Goal: Check status

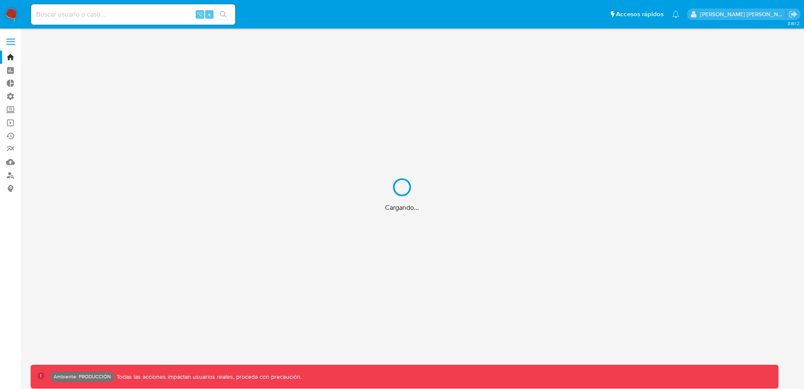
click at [102, 22] on div "Cargando..." at bounding box center [402, 194] width 804 height 389
click at [89, 13] on div "Cargando..." at bounding box center [402, 194] width 804 height 389
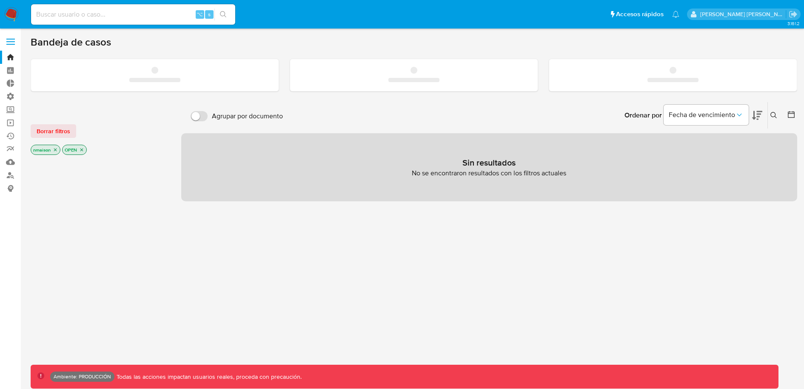
click at [89, 13] on input at bounding box center [133, 14] width 204 height 11
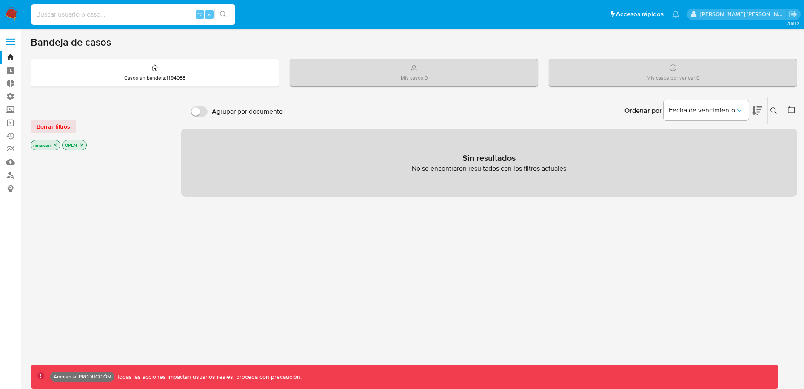
paste input "2344491904"
type input "2344491904"
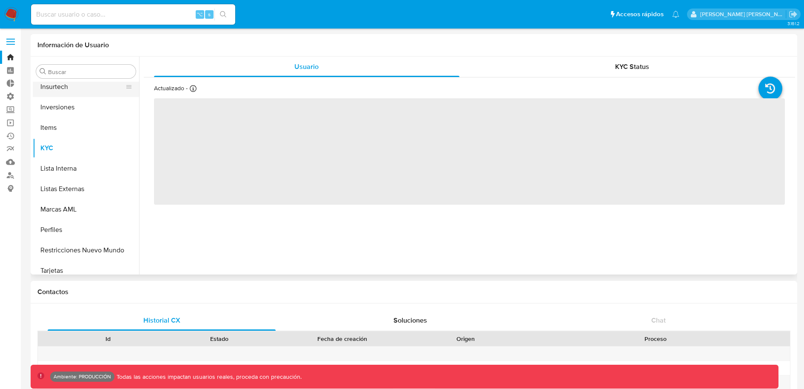
scroll to position [441, 0]
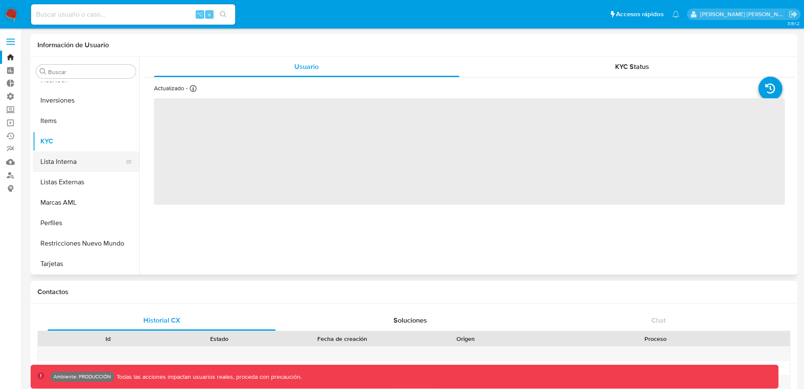
select select "10"
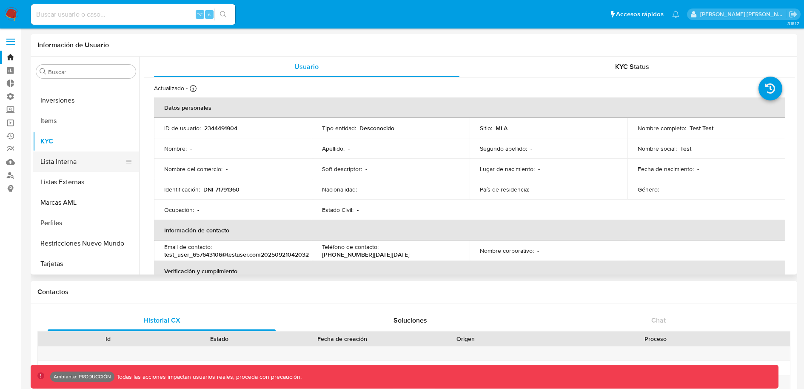
click at [62, 163] on button "Lista Interna" at bounding box center [83, 161] width 100 height 20
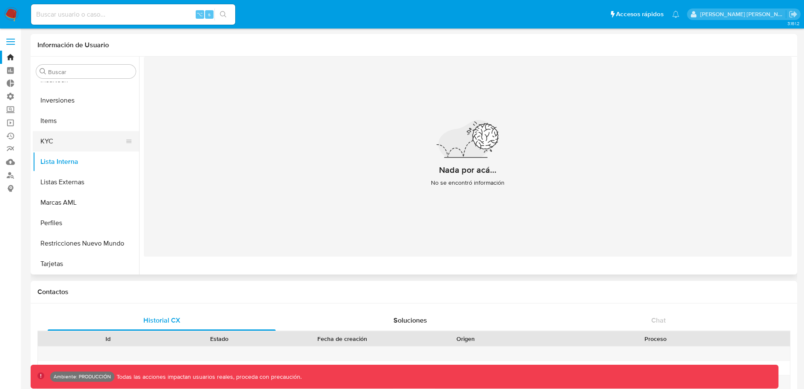
click at [70, 137] on button "KYC" at bounding box center [83, 141] width 100 height 20
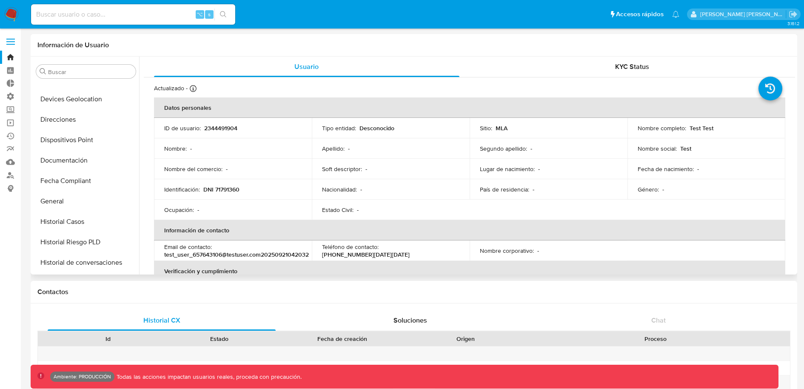
scroll to position [212, 0]
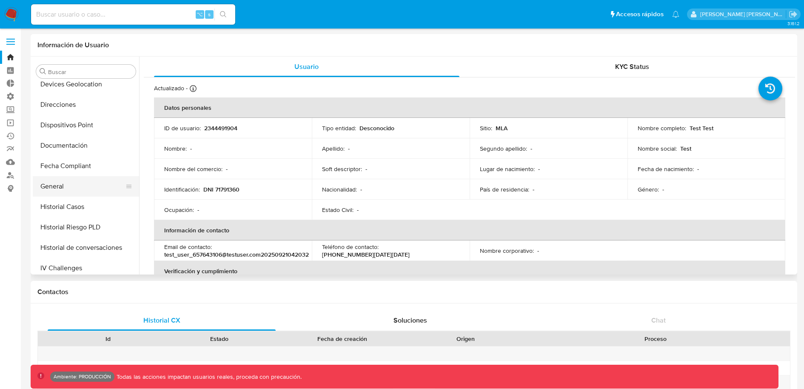
click at [66, 183] on button "General" at bounding box center [83, 186] width 100 height 20
